Goal: Task Accomplishment & Management: Complete application form

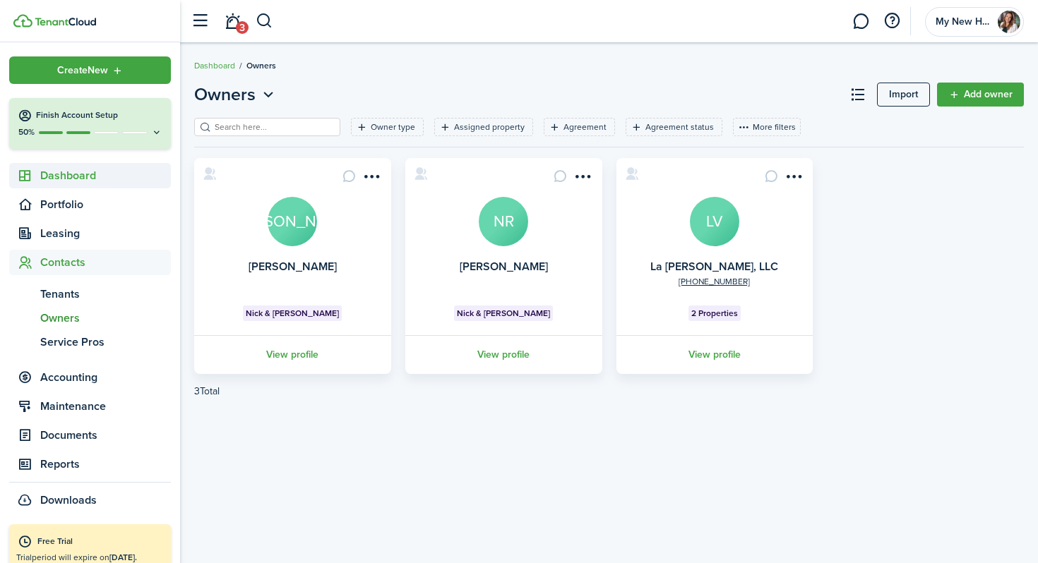
click at [80, 178] on span "Dashboard" at bounding box center [105, 175] width 131 height 17
click at [76, 209] on span "Overview" at bounding box center [105, 207] width 131 height 17
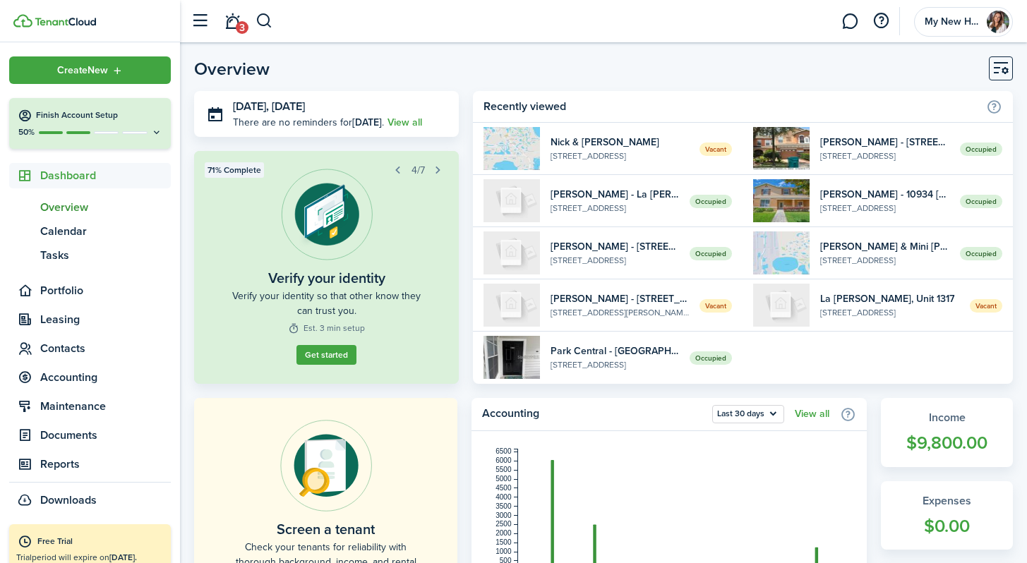
click at [438, 169] on button "button" at bounding box center [438, 170] width 20 height 20
click at [396, 169] on button "button" at bounding box center [398, 170] width 20 height 20
click at [510, 300] on img at bounding box center [511, 305] width 56 height 43
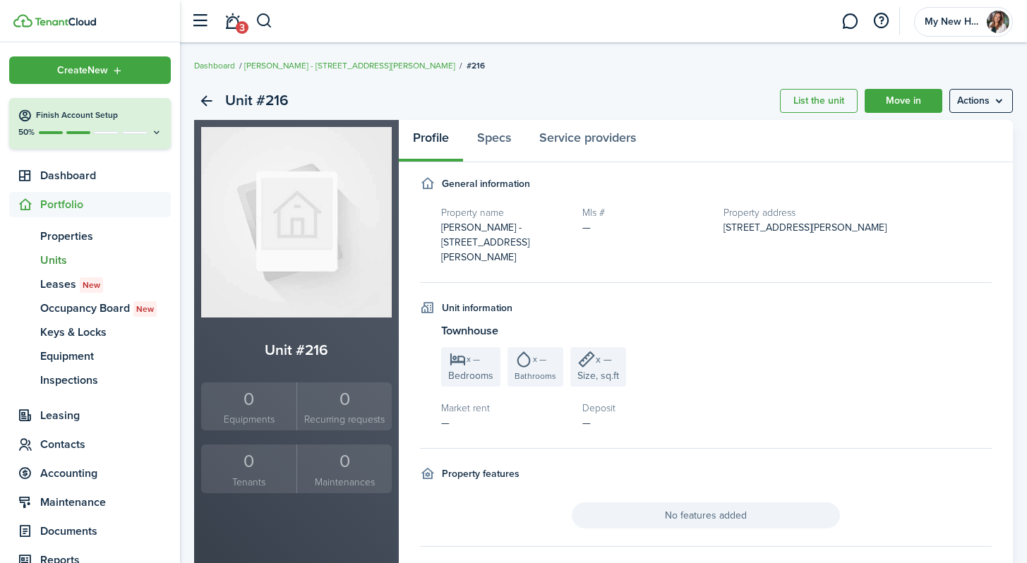
click at [325, 243] on img at bounding box center [296, 222] width 191 height 191
drag, startPoint x: 312, startPoint y: 243, endPoint x: 303, endPoint y: 227, distance: 18.9
click at [303, 227] on img at bounding box center [296, 222] width 191 height 191
click at [67, 280] on span "Leases New" at bounding box center [105, 284] width 131 height 17
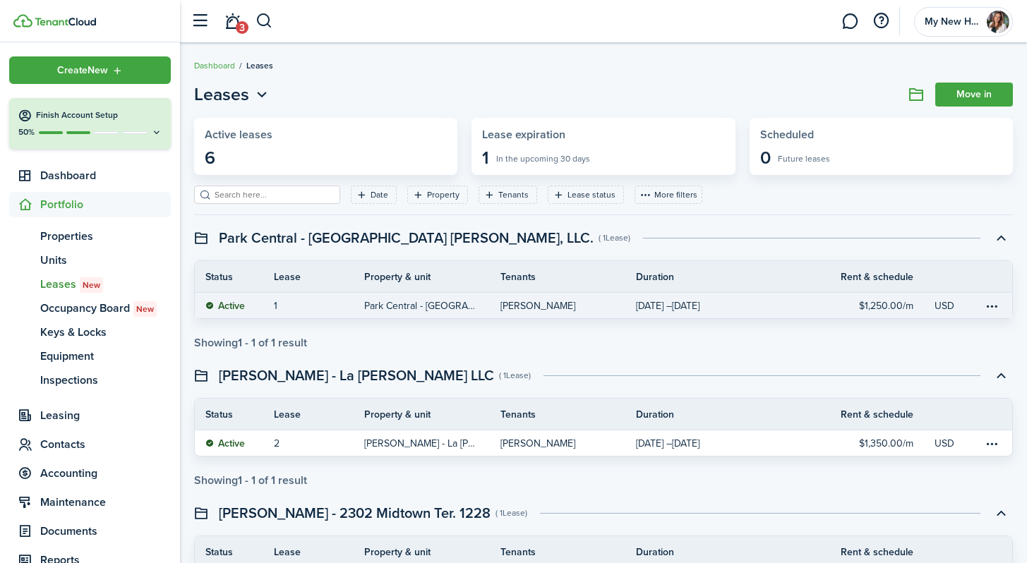
click at [241, 306] on status "Active" at bounding box center [225, 306] width 40 height 11
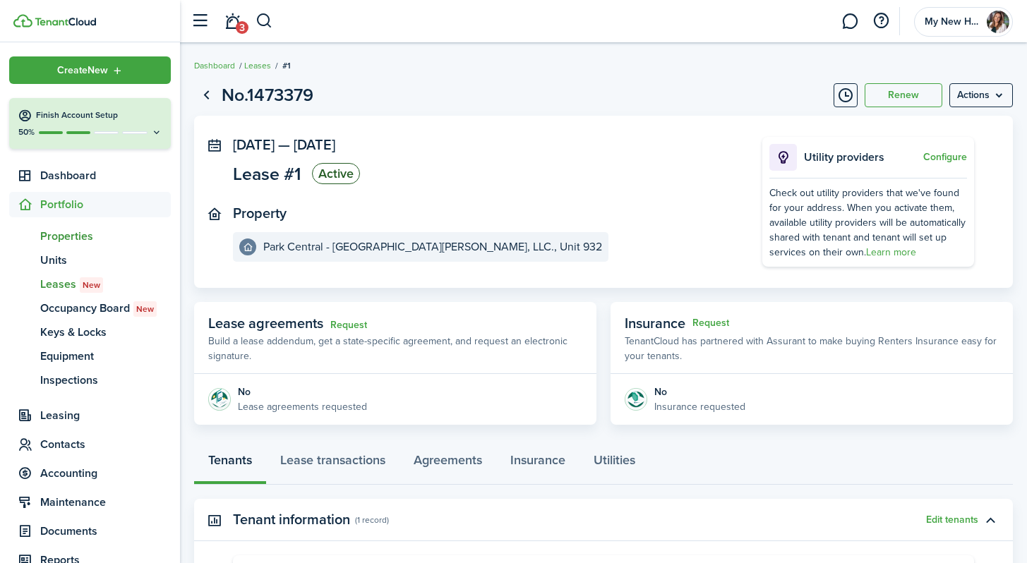
click at [76, 239] on span "Properties" at bounding box center [105, 236] width 131 height 17
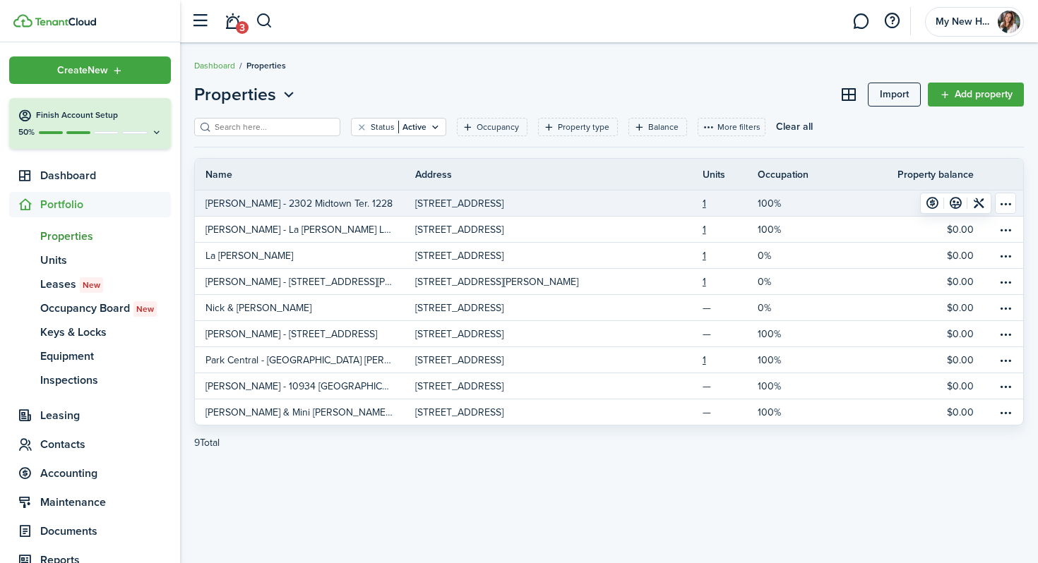
click at [351, 202] on p "[PERSON_NAME] - 2302 Midtown Ter. 1228" at bounding box center [298, 203] width 187 height 15
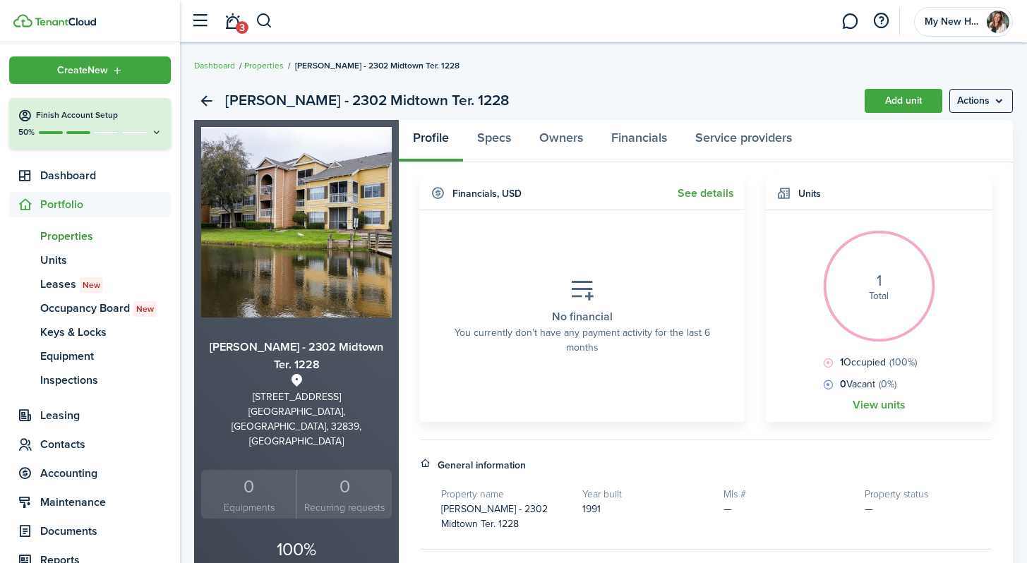
click at [79, 239] on span "Properties" at bounding box center [105, 236] width 131 height 17
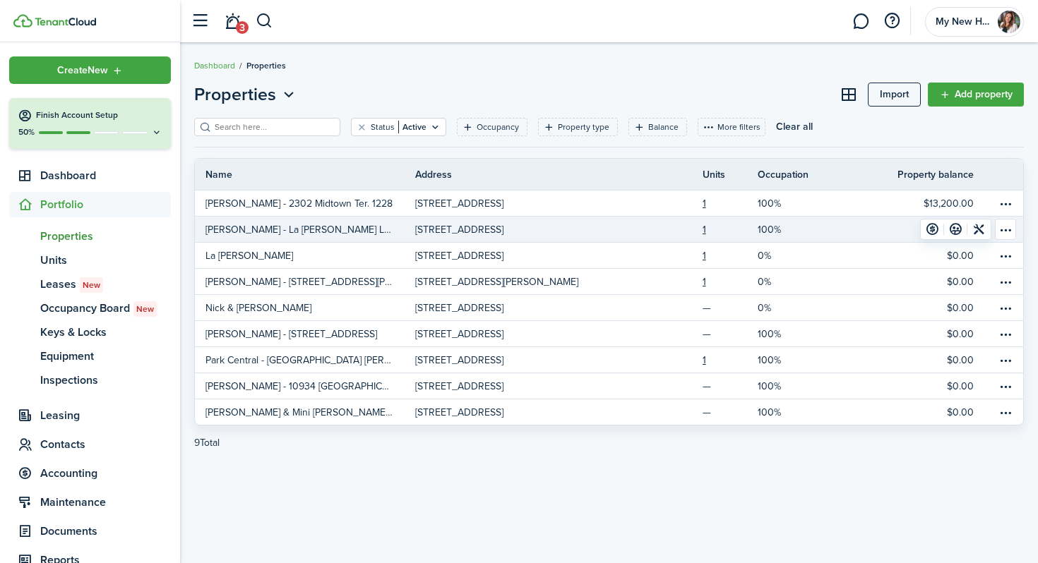
click at [277, 230] on p "[PERSON_NAME] - La [PERSON_NAME] LLC" at bounding box center [299, 229] width 188 height 15
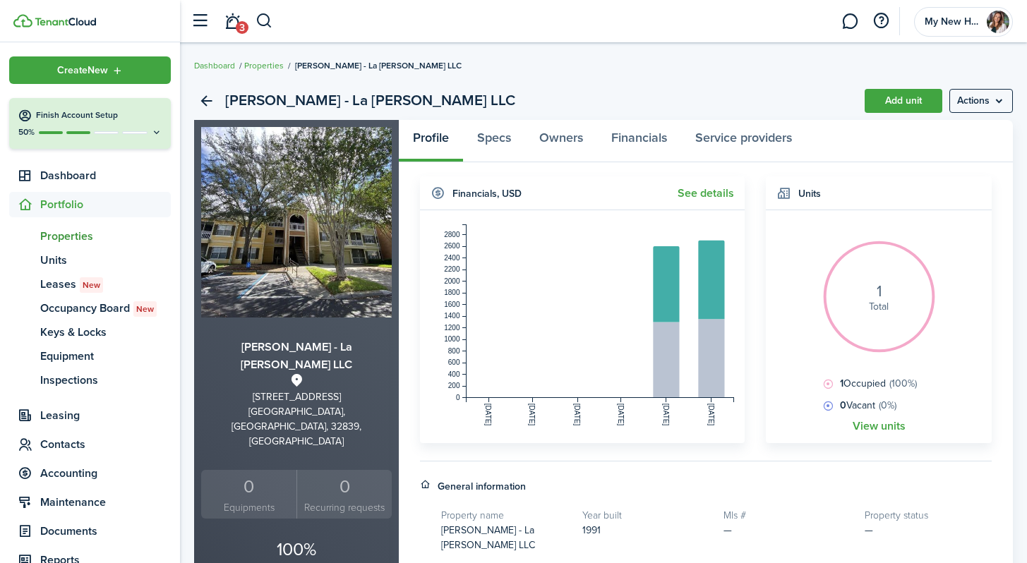
click at [61, 232] on span "Properties" at bounding box center [105, 236] width 131 height 17
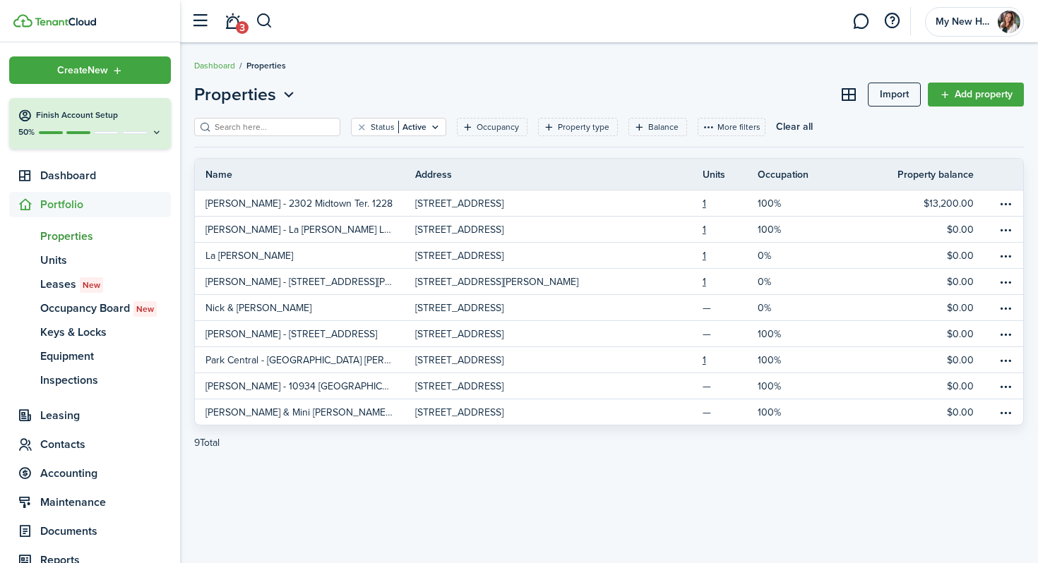
click at [73, 71] on span "Create New" at bounding box center [82, 71] width 51 height 10
click at [966, 88] on link "Add property" at bounding box center [975, 95] width 96 height 24
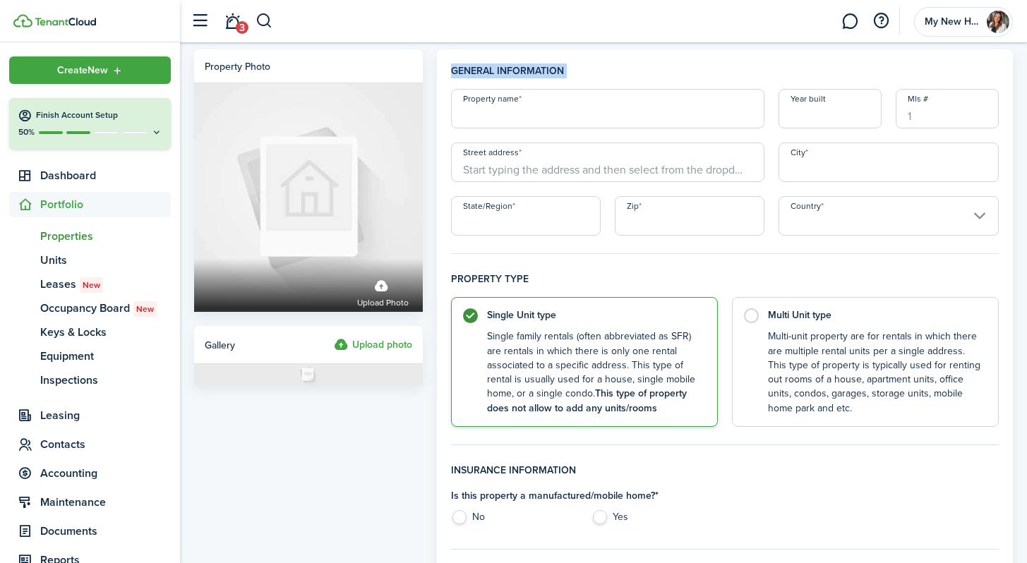
drag, startPoint x: 450, startPoint y: 71, endPoint x: 994, endPoint y: 228, distance: 567.0
click at [958, 75] on h4 "General information" at bounding box center [725, 76] width 548 height 25
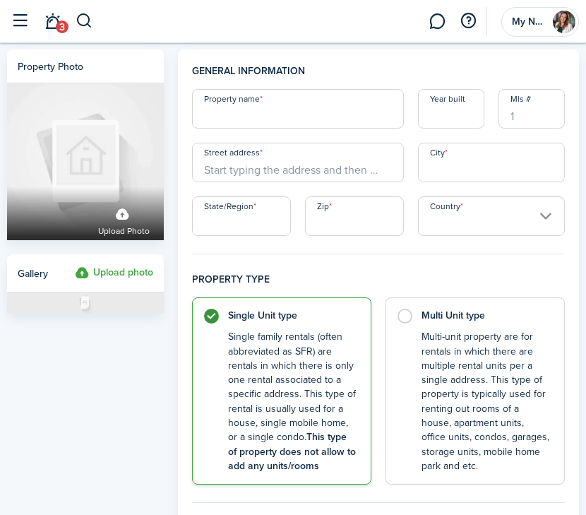
click at [529, 116] on input "Mls #" at bounding box center [531, 109] width 66 height 40
paste input "O6332638"
click at [534, 136] on span "Must be an integer" at bounding box center [529, 135] width 60 height 14
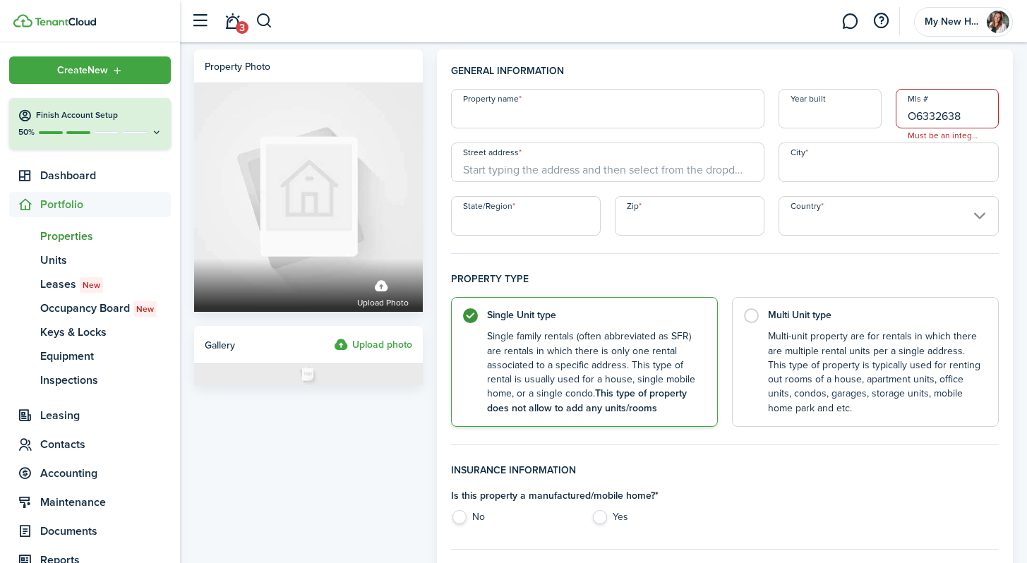
drag, startPoint x: 977, startPoint y: 136, endPoint x: 902, endPoint y: 136, distance: 74.8
click at [902, 136] on span "Must be an integer" at bounding box center [942, 135] width 92 height 14
drag, startPoint x: 965, startPoint y: 119, endPoint x: 860, endPoint y: 116, distance: 105.2
click at [860, 116] on div "Property name Year built Mls # O6332638 Must be an integer Street address City …" at bounding box center [725, 162] width 562 height 147
click at [916, 117] on input "O6332638" at bounding box center [947, 109] width 103 height 40
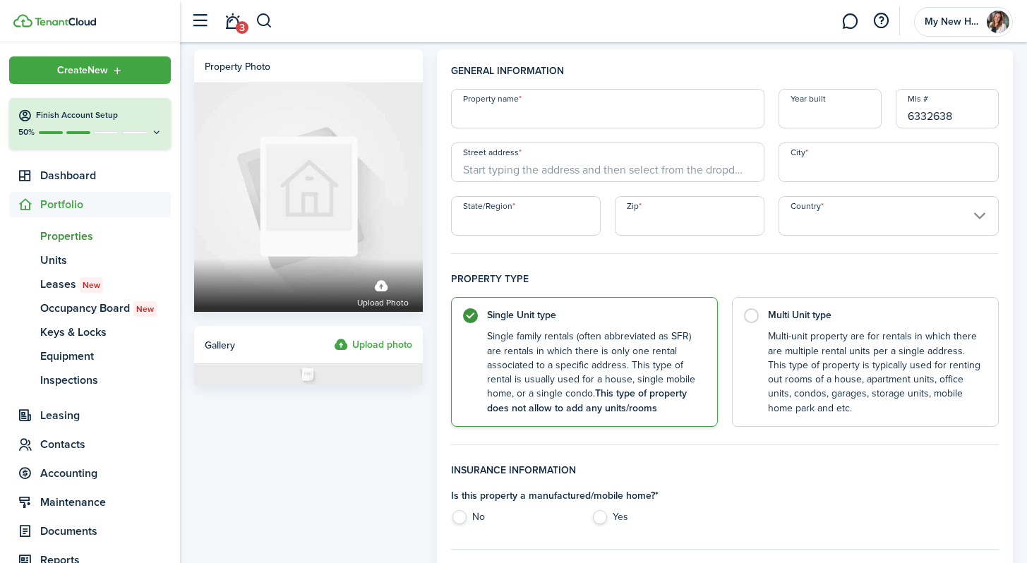
type input "6332638"
click at [909, 157] on input "City" at bounding box center [888, 163] width 220 height 40
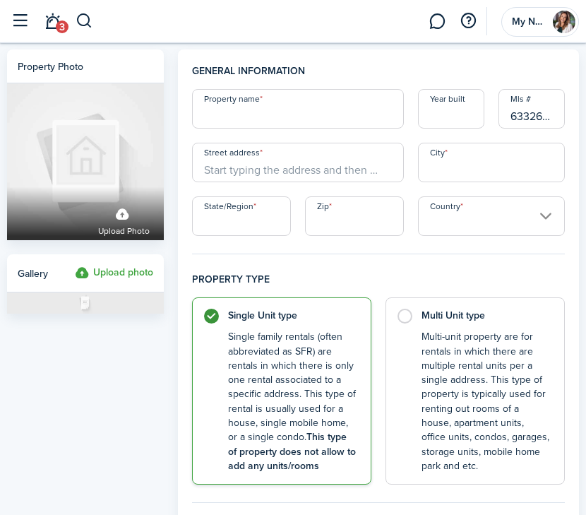
click at [60, 26] on span "3" at bounding box center [62, 26] width 13 height 13
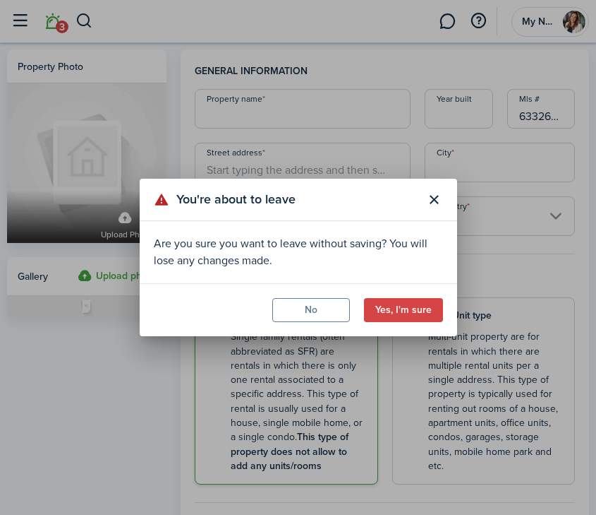
click at [323, 308] on button "No" at bounding box center [311, 310] width 78 height 24
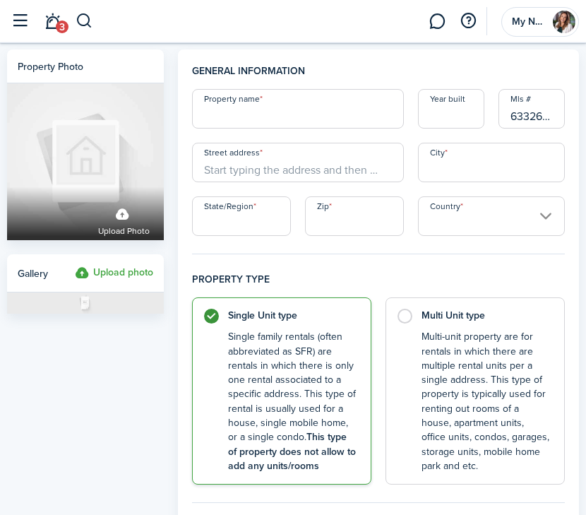
click at [13, 15] on button "button" at bounding box center [19, 21] width 27 height 27
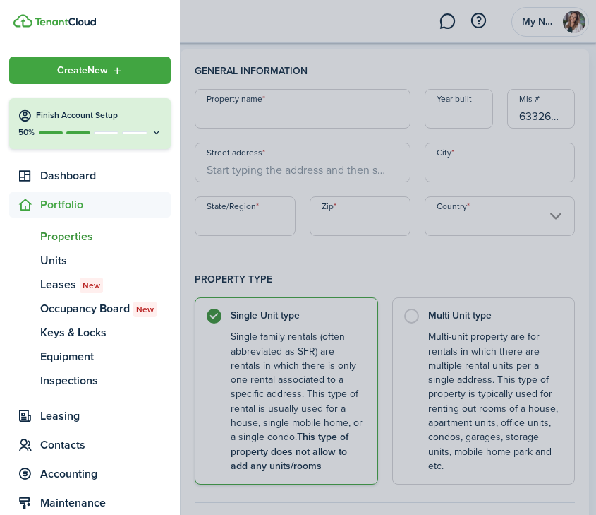
click at [59, 235] on span "Properties" at bounding box center [105, 236] width 131 height 17
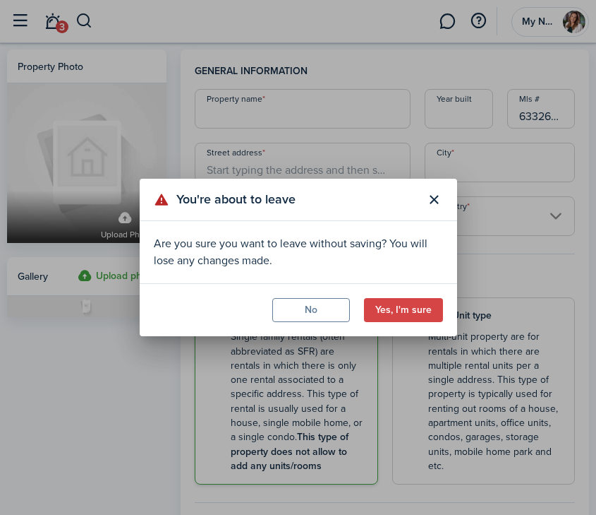
click at [316, 311] on button "No" at bounding box center [311, 310] width 78 height 24
